Goal: Task Accomplishment & Management: Manage account settings

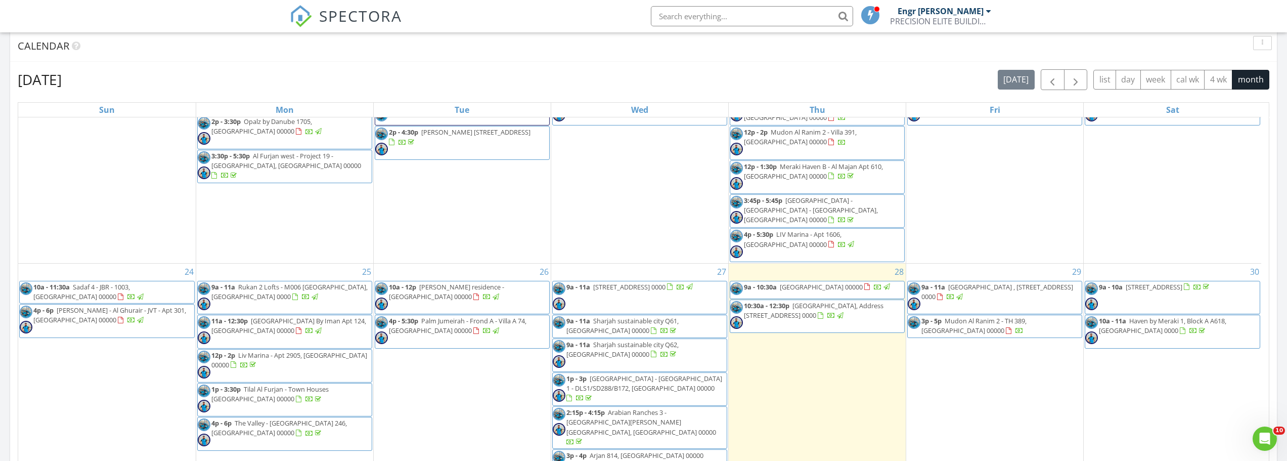
scroll to position [556, 0]
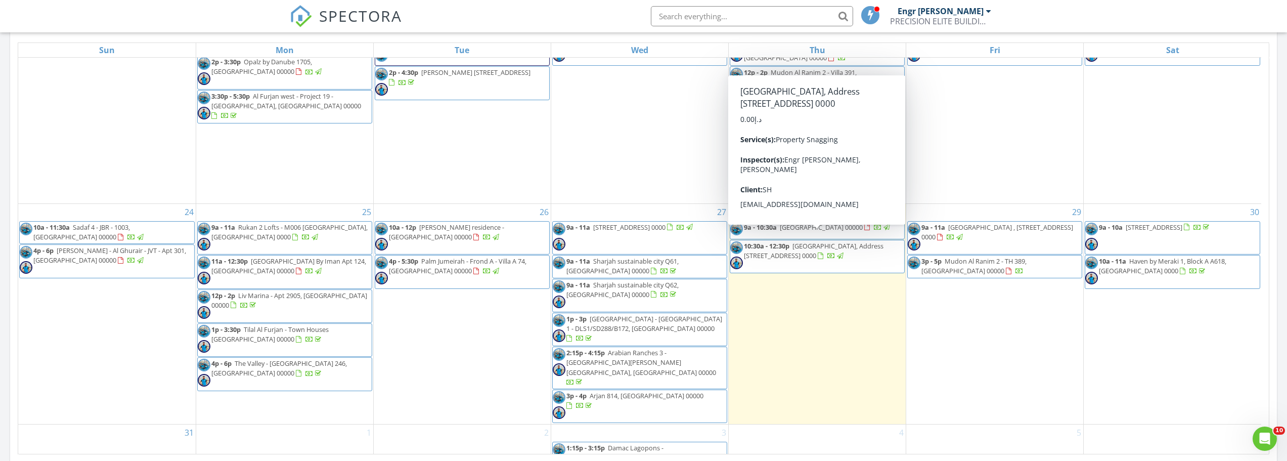
click at [810, 241] on span "[GEOGRAPHIC_DATA], Address [STREET_ADDRESS] 0000" at bounding box center [814, 250] width 140 height 19
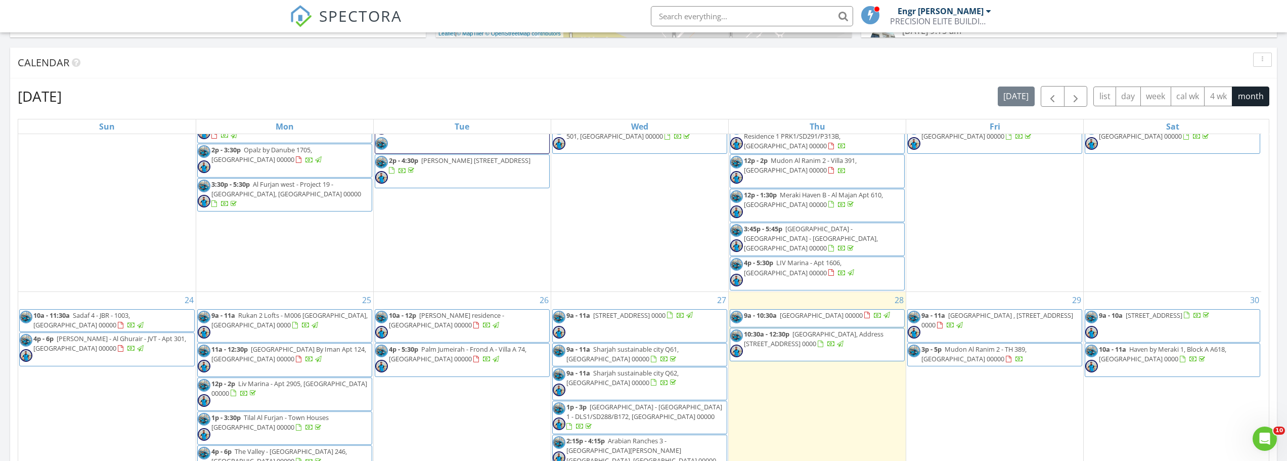
scroll to position [681, 0]
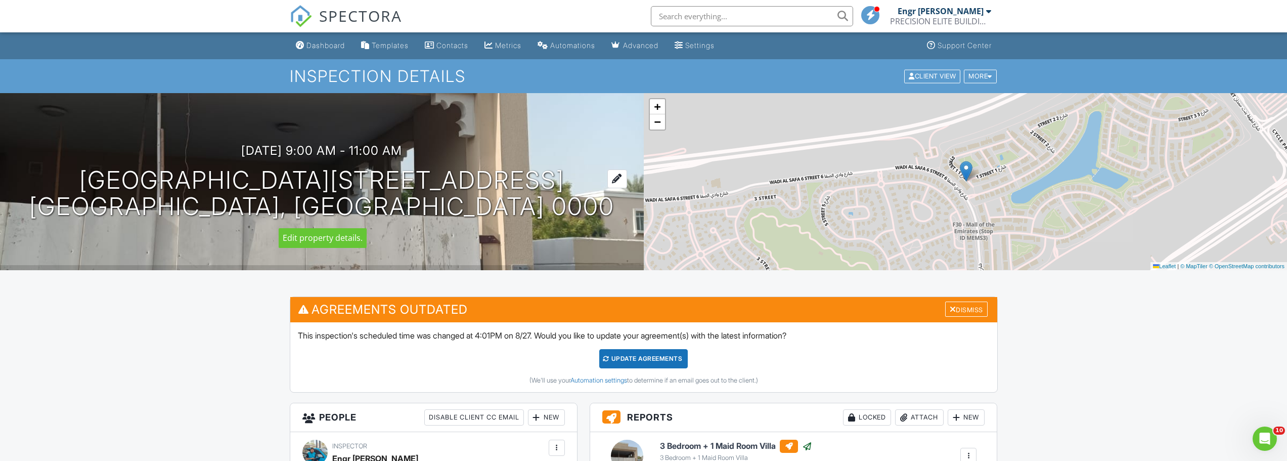
drag, startPoint x: 84, startPoint y: 169, endPoint x: 553, endPoint y: 168, distance: 468.9
click at [553, 168] on div "29/08/2025 9:00 am - 11:00 am Arabian Ranches , Street 7 Villa 39 Dubai, Dubai …" at bounding box center [322, 182] width 644 height 76
copy h1 "Arabian Ranches , Street 7 Villa 39"
drag, startPoint x: 220, startPoint y: 140, endPoint x: 322, endPoint y: 144, distance: 102.8
click at [324, 144] on div "29/08/2025 9:00 am - 11:00 am Arabian Ranches , Street 7 Villa 39 Dubai, Dubai …" at bounding box center [322, 181] width 644 height 177
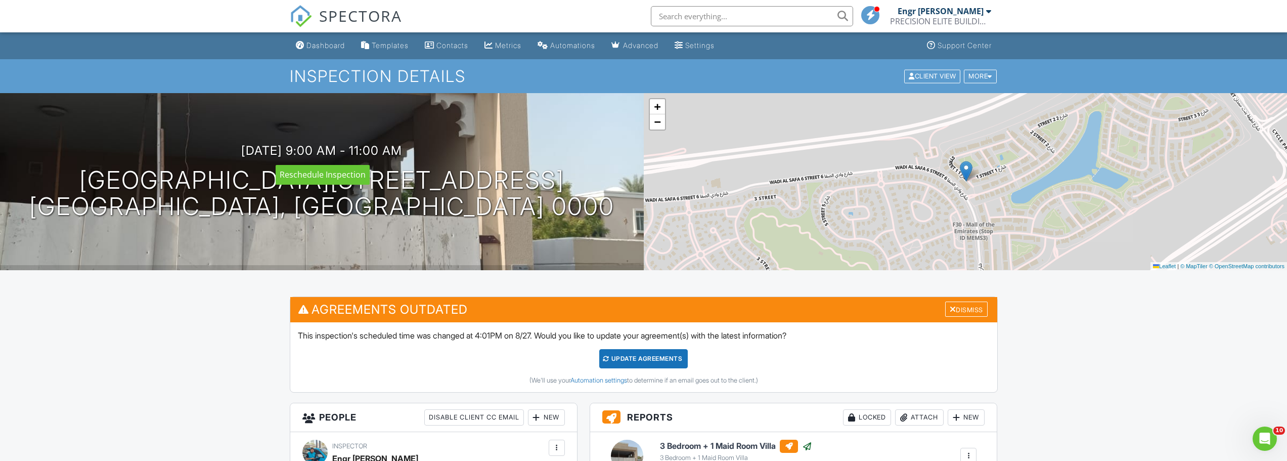
click at [213, 141] on div "29/08/2025 9:00 am - 11:00 am Arabian Ranches , Street 7 Villa 39 Dubai, Dubai …" at bounding box center [322, 181] width 644 height 177
drag, startPoint x: 227, startPoint y: 140, endPoint x: 420, endPoint y: 151, distance: 193.0
click at [420, 151] on div "29/08/2025 9:00 am - 11:00 am Arabian Ranches , Street 7 Villa 39 Dubai, Dubai …" at bounding box center [322, 181] width 644 height 177
copy h3 "29/08/2025 9:00 am - 11:00 am"
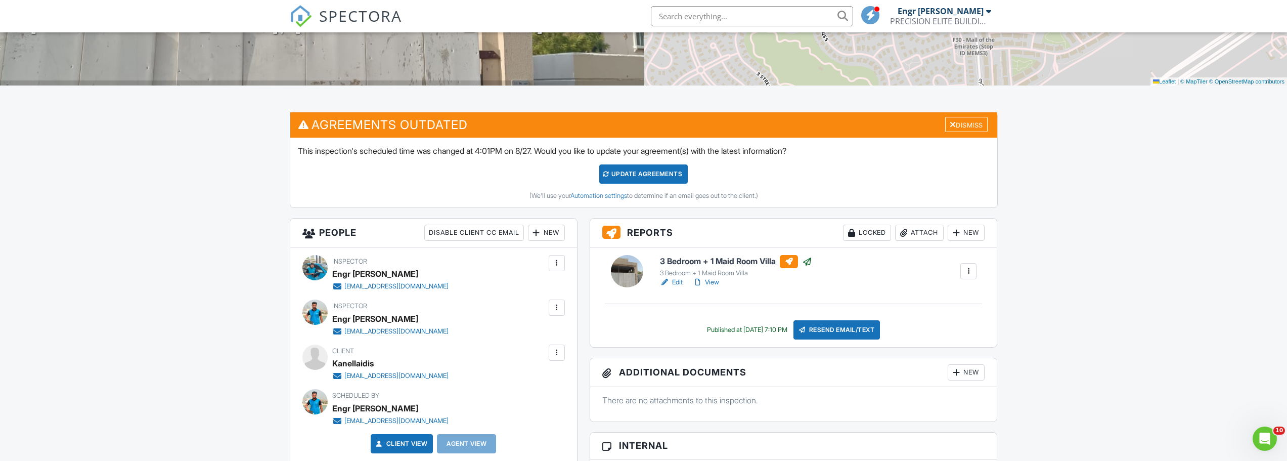
scroll to position [202, 0]
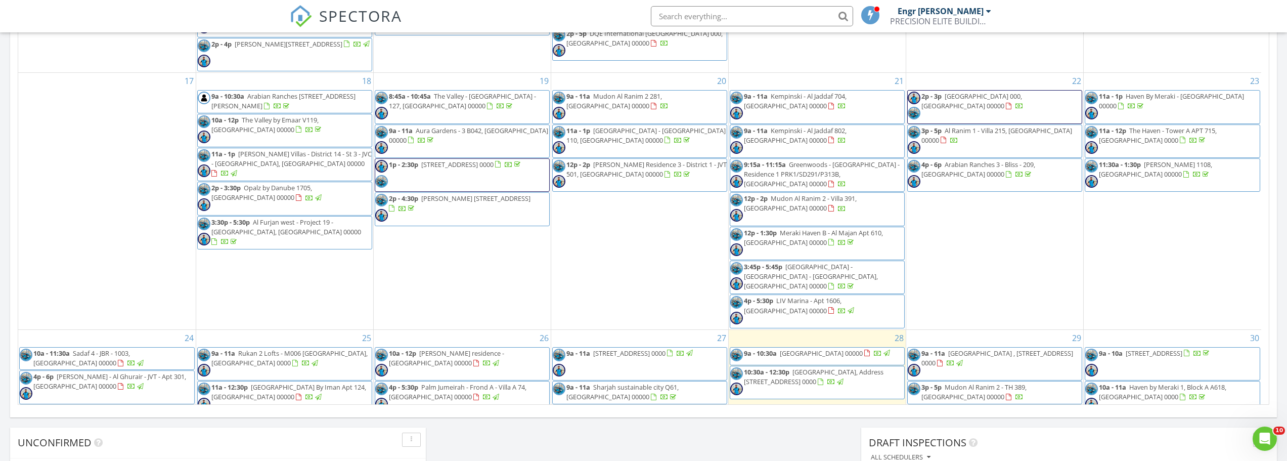
scroll to position [607, 0]
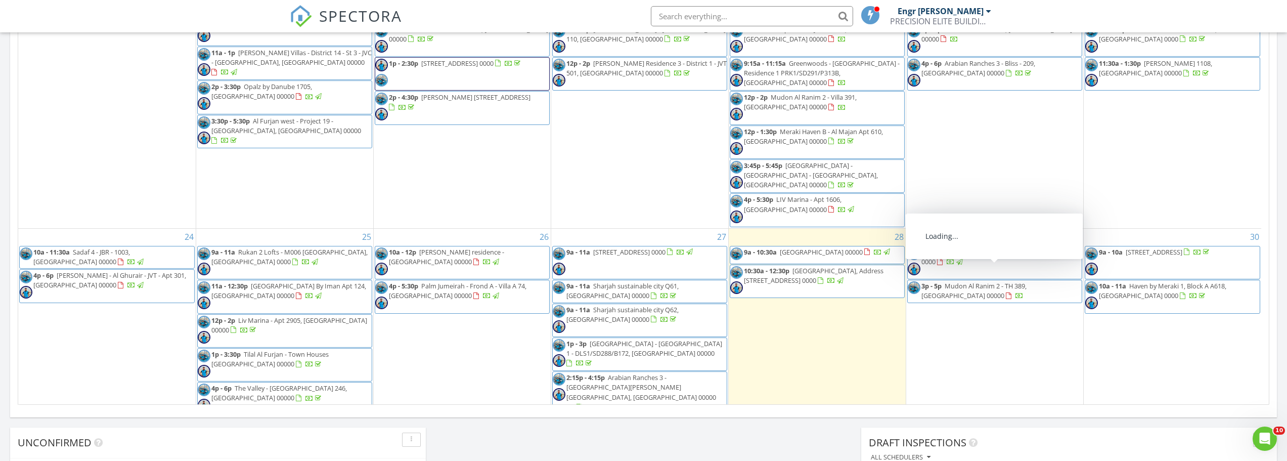
click at [985, 282] on span "3p - 5p Mudon Al Ranim 2 - TH 389, Dubai 00000" at bounding box center [995, 291] width 174 height 20
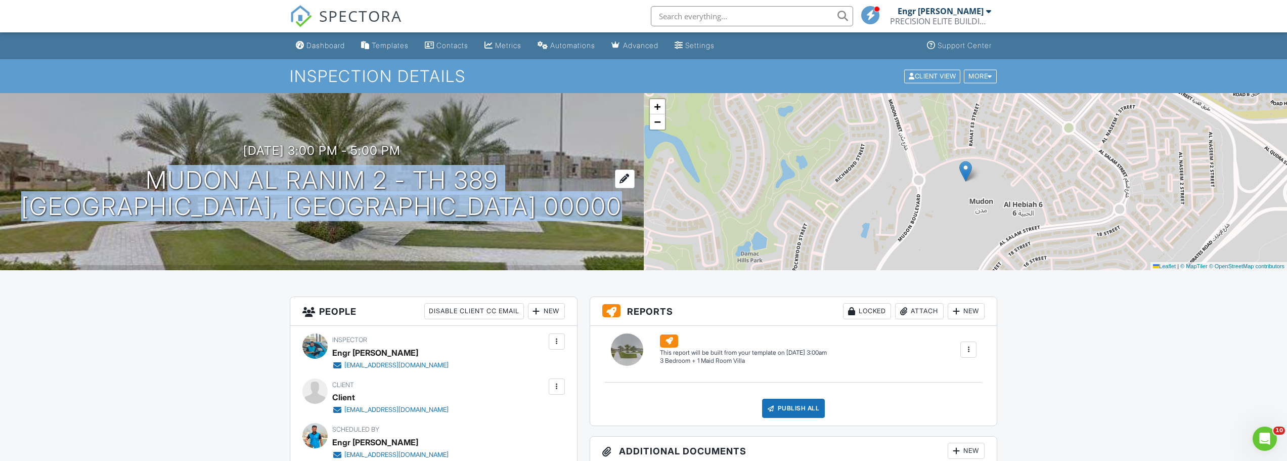
drag, startPoint x: 306, startPoint y: 168, endPoint x: 494, endPoint y: 167, distance: 188.2
click at [494, 167] on div "[DATE] 3:00 pm - 5:00 pm Mudon Al Ranim 2 - TH 389 [GEOGRAPHIC_DATA], [GEOGRAPH…" at bounding box center [322, 182] width 644 height 76
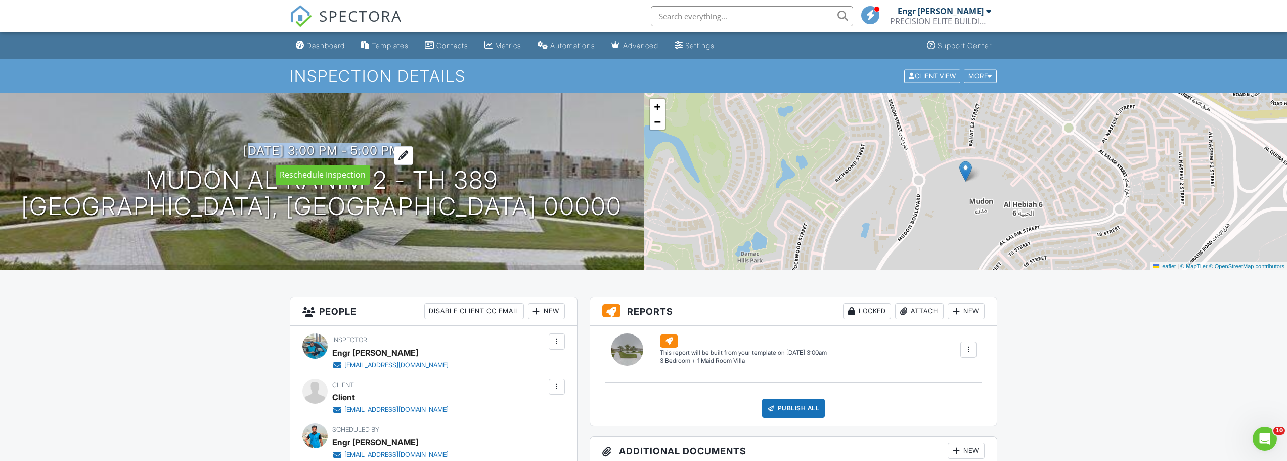
drag, startPoint x: 226, startPoint y: 145, endPoint x: 414, endPoint y: 151, distance: 188.3
click at [414, 151] on div "[DATE] 3:00 pm - 5:00 pm Mudon Al Ranim 2 - TH 389 [GEOGRAPHIC_DATA], [GEOGRAPH…" at bounding box center [322, 182] width 644 height 76
copy h3 "[DATE] 3:00 pm - 5:00 pm"
